Goal: Task Accomplishment & Management: Manage account settings

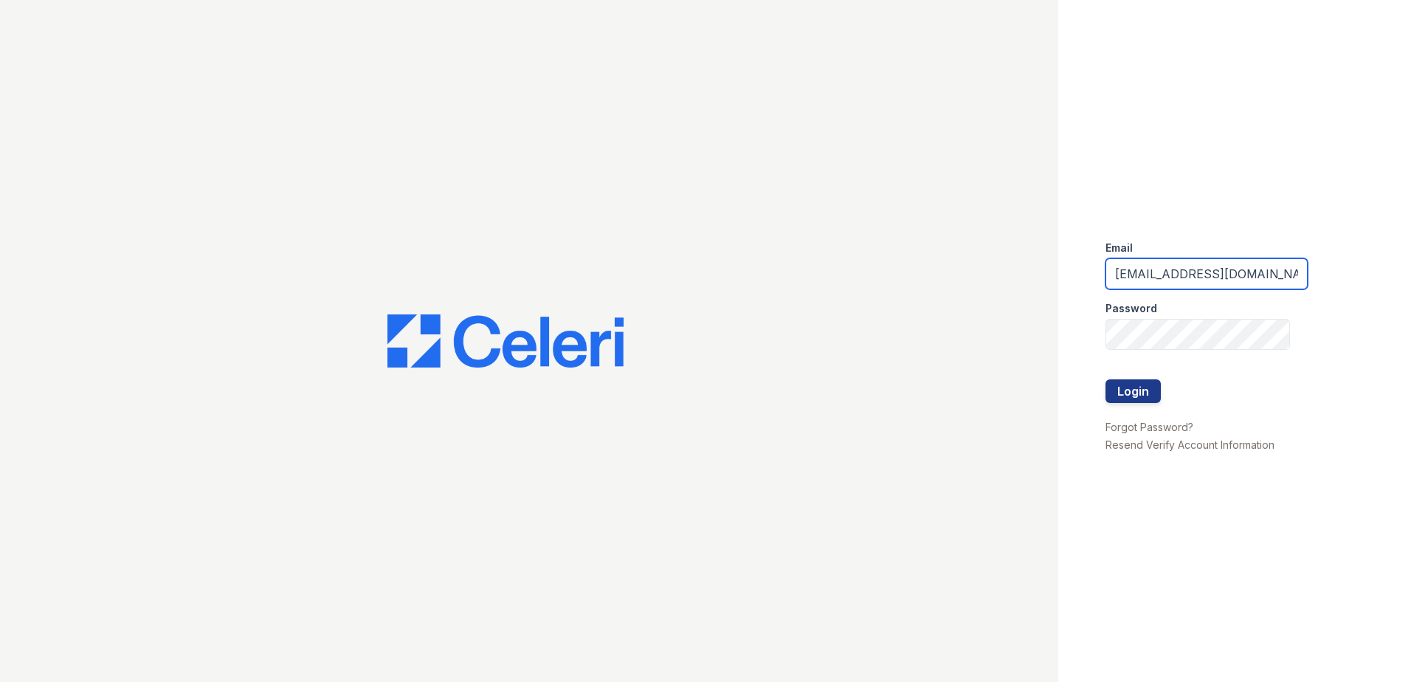
click at [1160, 271] on input "arriveatmedicinelake@trinity-pm.com" at bounding box center [1207, 273] width 202 height 31
click at [1172, 283] on input "arriveatmedicinelake@trinity-pm.com" at bounding box center [1207, 273] width 202 height 31
type input "[EMAIL_ADDRESS][DOMAIN_NAME]"
click at [1106, 379] on button "Login" at bounding box center [1133, 391] width 55 height 24
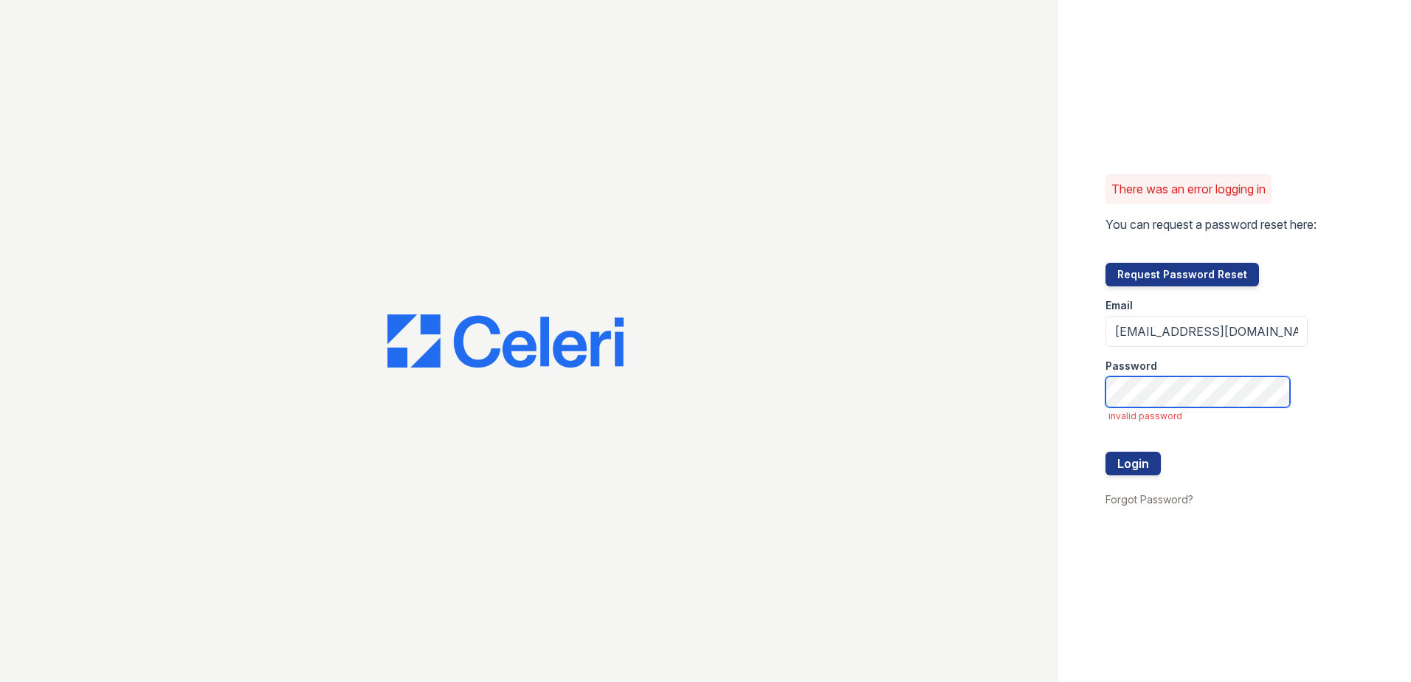
click at [1106, 452] on button "Login" at bounding box center [1133, 464] width 55 height 24
